Goal: Task Accomplishment & Management: Manage account settings

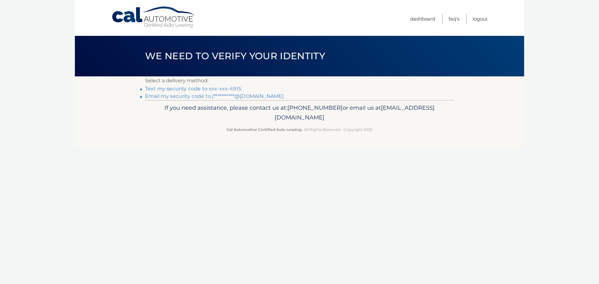
click at [210, 87] on link "Text my security code to xxx-xxx-4915" at bounding box center [193, 89] width 96 height 6
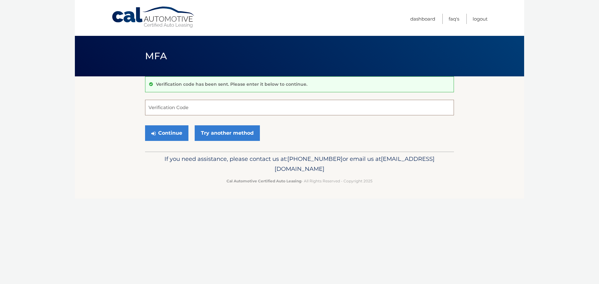
click at [212, 109] on input "Verification Code" at bounding box center [299, 108] width 309 height 16
type input "638797"
click at [171, 129] on button "Continue" at bounding box center [166, 133] width 43 height 16
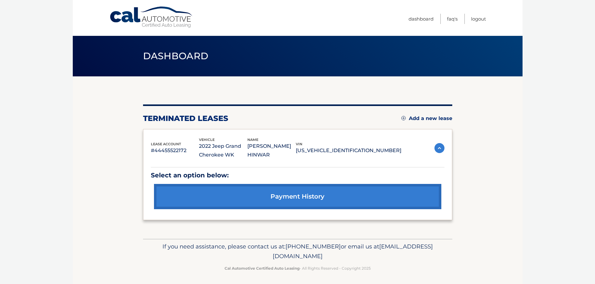
click at [318, 198] on link "payment history" at bounding box center [297, 196] width 287 height 25
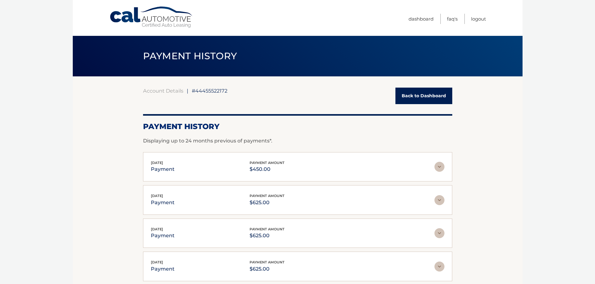
click at [437, 166] on img at bounding box center [439, 167] width 10 height 10
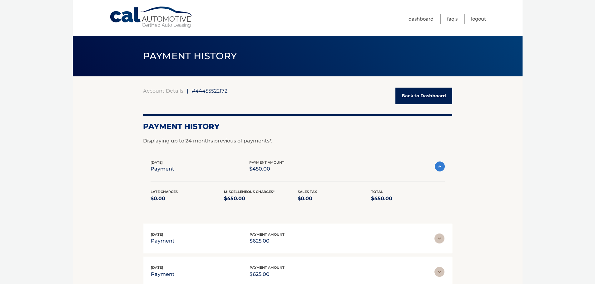
click at [443, 166] on img at bounding box center [440, 167] width 10 height 10
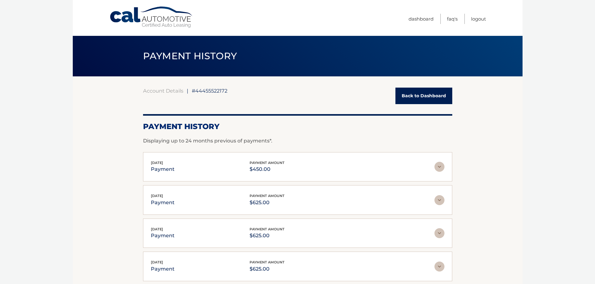
click at [443, 166] on img at bounding box center [439, 167] width 10 height 10
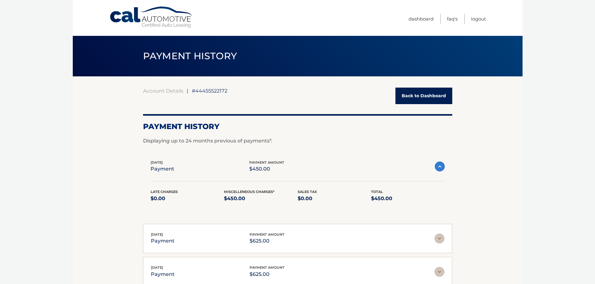
click at [443, 166] on img at bounding box center [440, 167] width 10 height 10
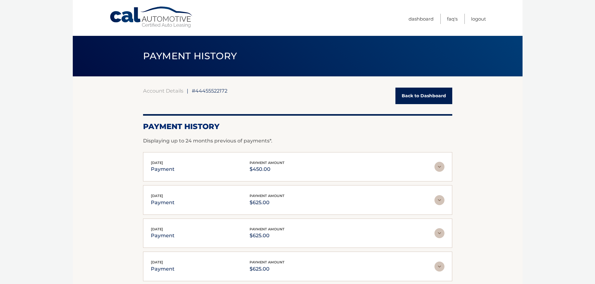
click at [435, 204] on img at bounding box center [439, 200] width 10 height 10
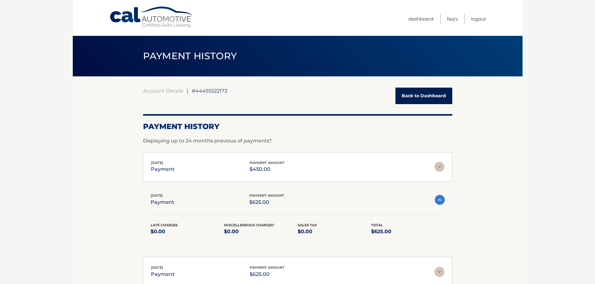
click at [440, 202] on img at bounding box center [440, 200] width 10 height 10
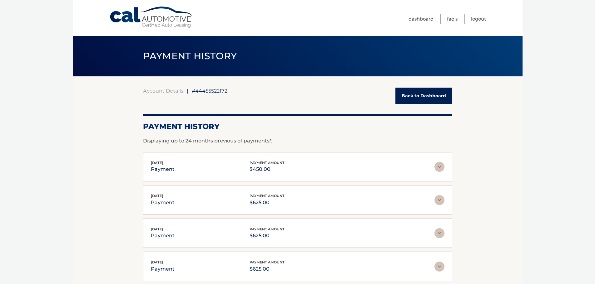
click at [437, 166] on img at bounding box center [439, 167] width 10 height 10
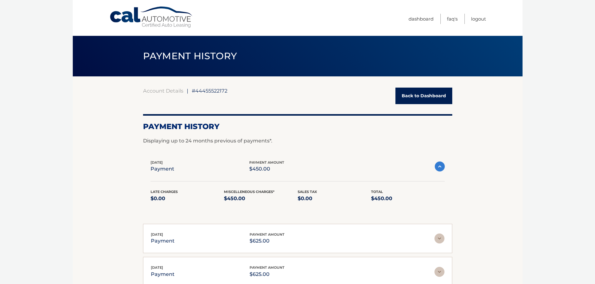
click at [437, 166] on img at bounding box center [440, 167] width 10 height 10
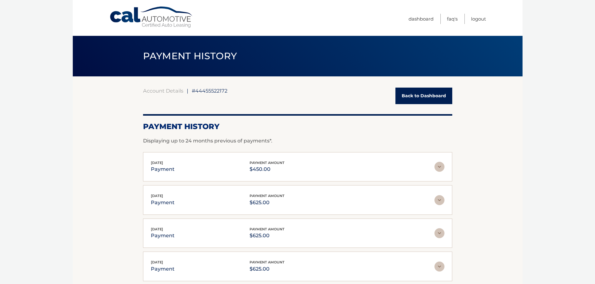
click at [437, 166] on img at bounding box center [439, 167] width 10 height 10
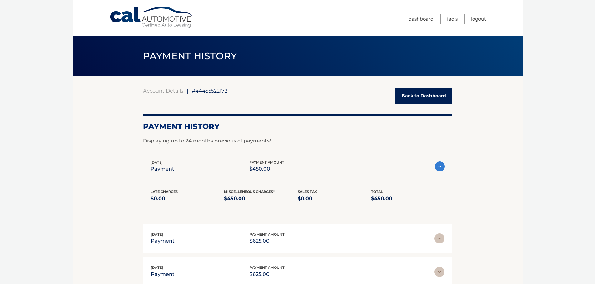
click at [439, 236] on img at bounding box center [439, 239] width 10 height 10
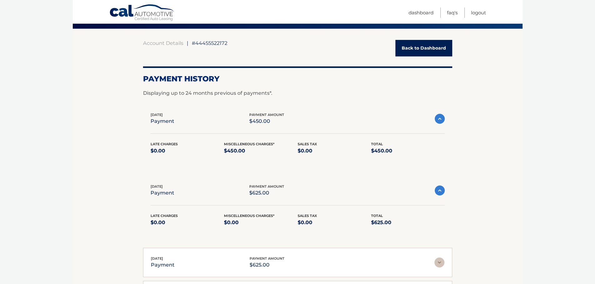
scroll to position [62, 0]
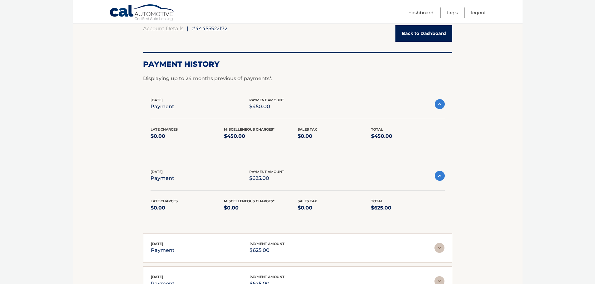
click at [439, 176] on img at bounding box center [440, 176] width 10 height 10
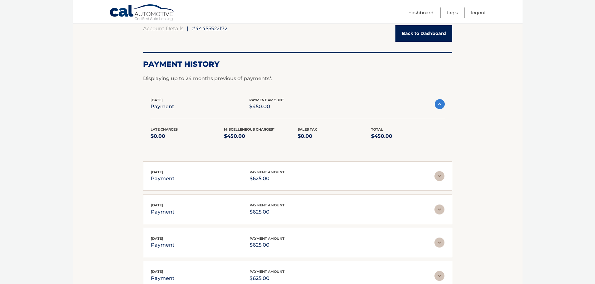
click at [443, 103] on img at bounding box center [440, 104] width 10 height 10
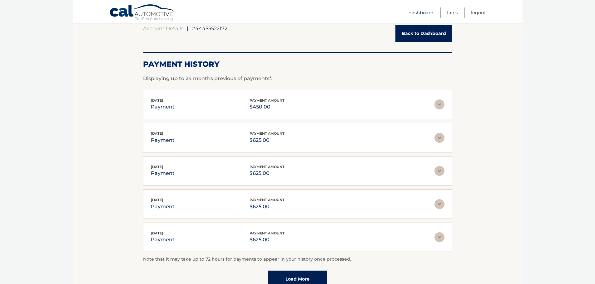
click at [412, 14] on link "Dashboard" at bounding box center [420, 12] width 25 height 10
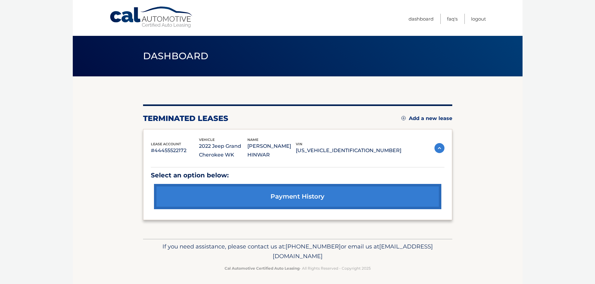
click at [438, 146] on img at bounding box center [439, 148] width 10 height 10
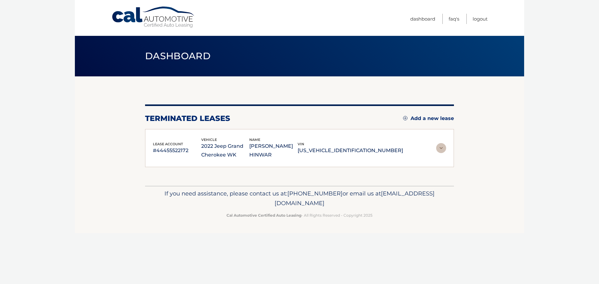
click at [438, 146] on img at bounding box center [441, 148] width 10 height 10
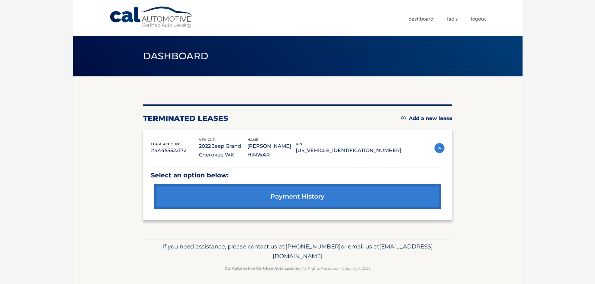
click at [420, 118] on link "Add a new lease" at bounding box center [426, 119] width 51 height 6
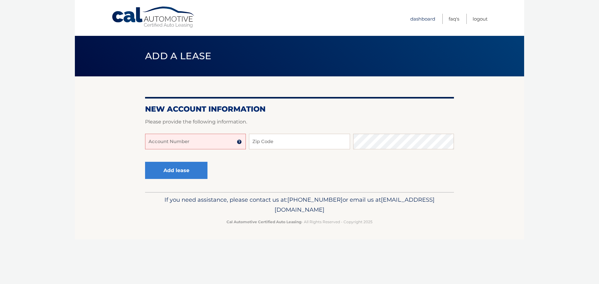
click at [423, 19] on link "Dashboard" at bounding box center [423, 19] width 25 height 10
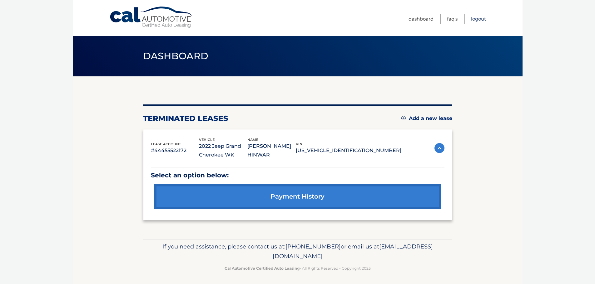
click at [481, 20] on link "Logout" at bounding box center [478, 19] width 15 height 10
